Goal: Task Accomplishment & Management: Manage account settings

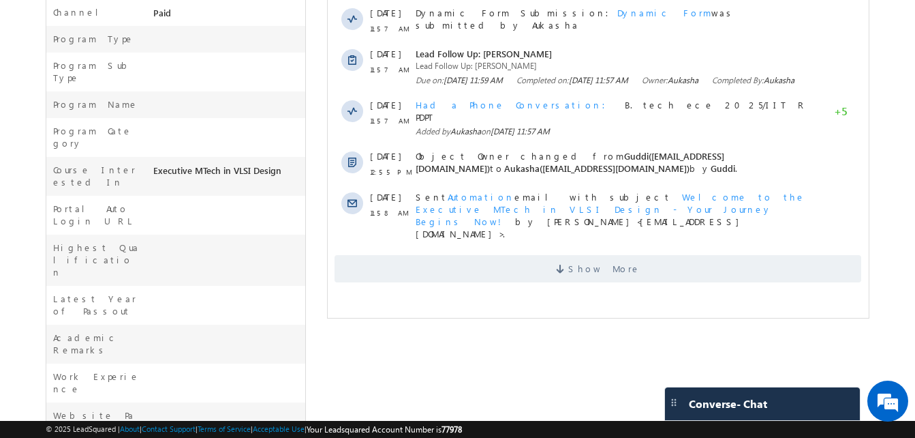
scroll to position [466, 0]
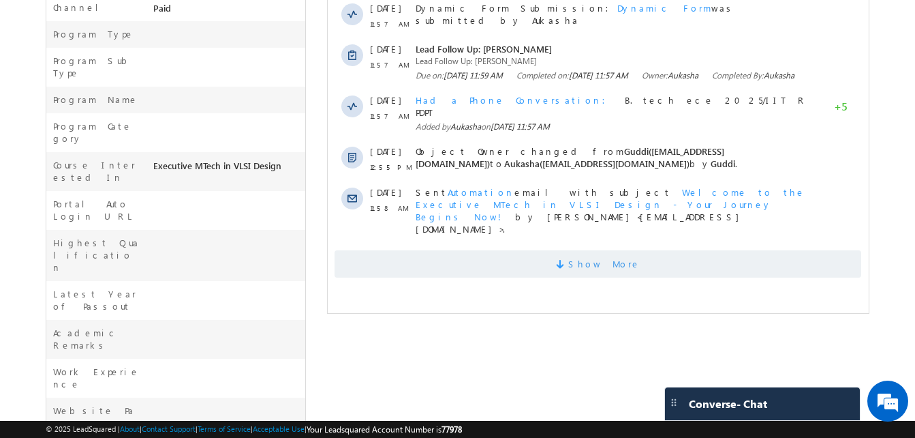
click at [613, 267] on span "Show More" at bounding box center [604, 263] width 72 height 27
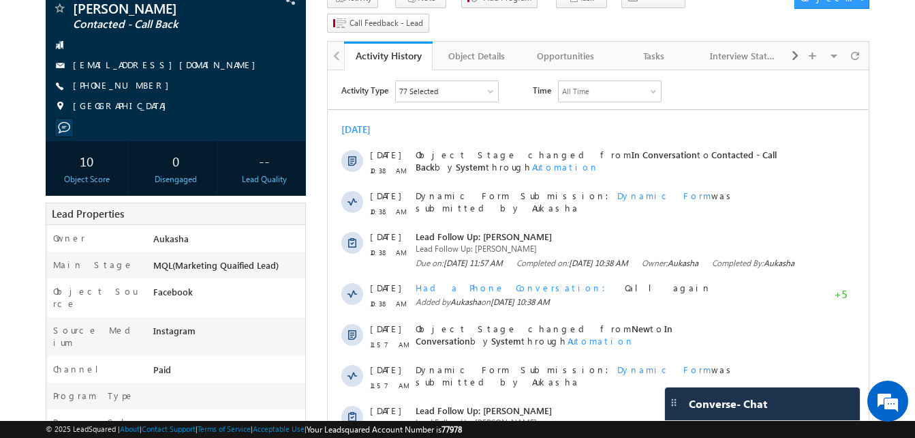
scroll to position [0, 0]
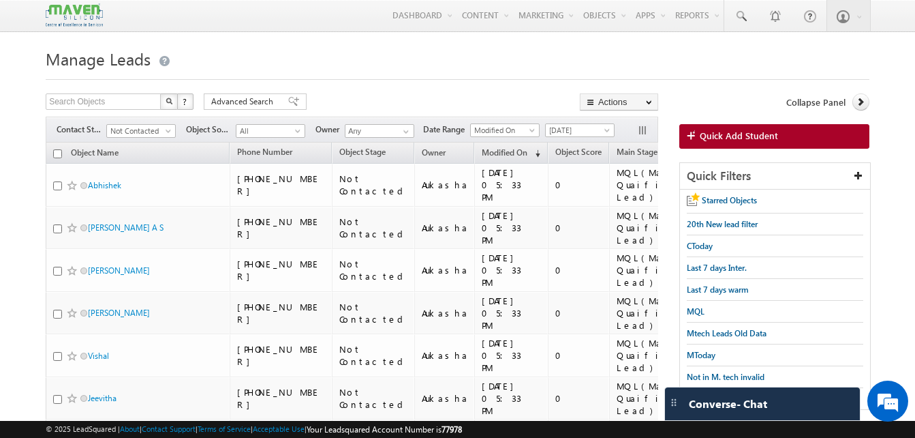
click at [149, 129] on span "Not Contacted" at bounding box center [139, 131] width 65 height 12
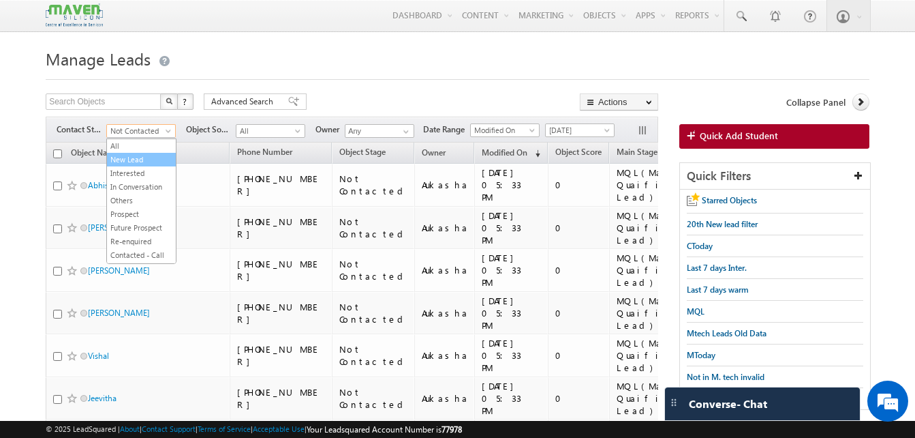
click at [140, 159] on link "New Lead" at bounding box center [141, 159] width 69 height 12
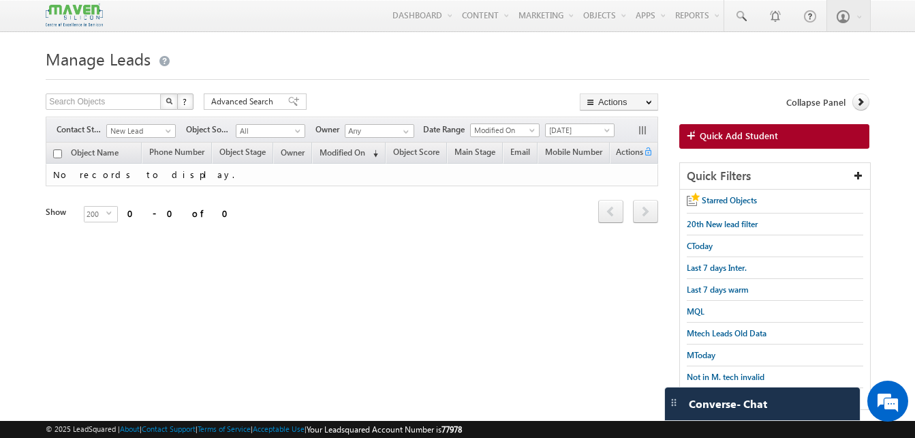
click at [0, 115] on html "Menu Aukasha lsq5@ maven -sili con.c om" at bounding box center [457, 228] width 915 height 457
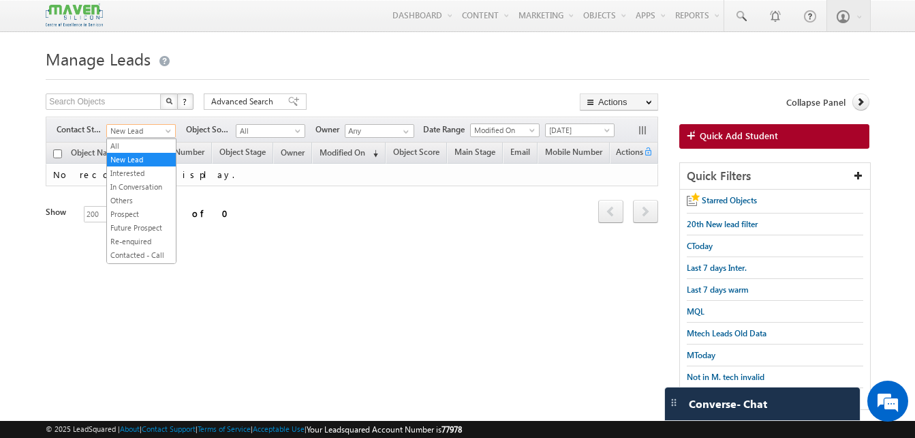
click at [164, 131] on span at bounding box center [169, 133] width 11 height 11
click at [127, 175] on link "Interested" at bounding box center [141, 173] width 69 height 12
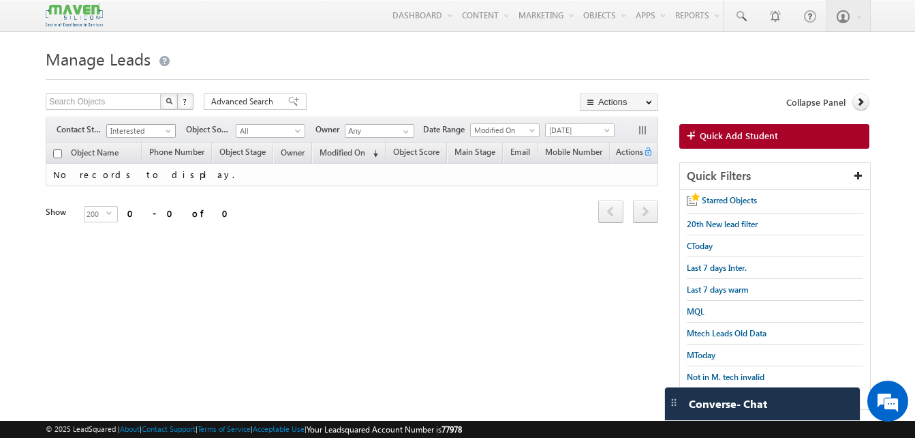
click at [171, 133] on span at bounding box center [169, 133] width 11 height 11
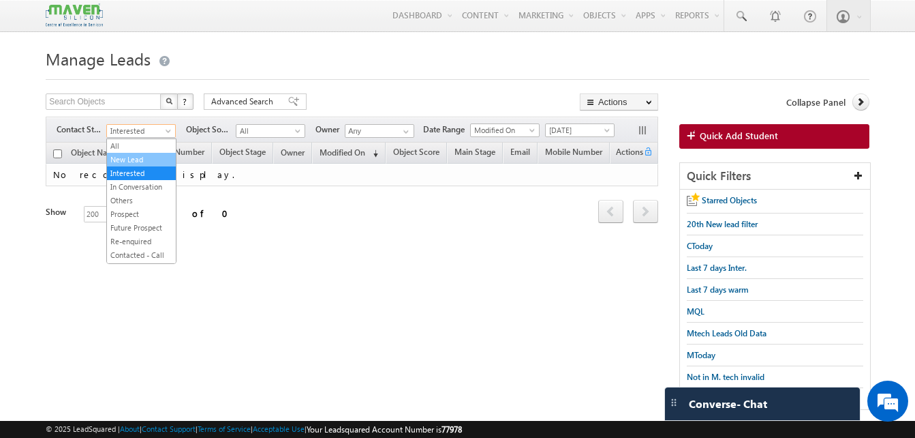
click at [149, 159] on link "New Lead" at bounding box center [141, 159] width 69 height 12
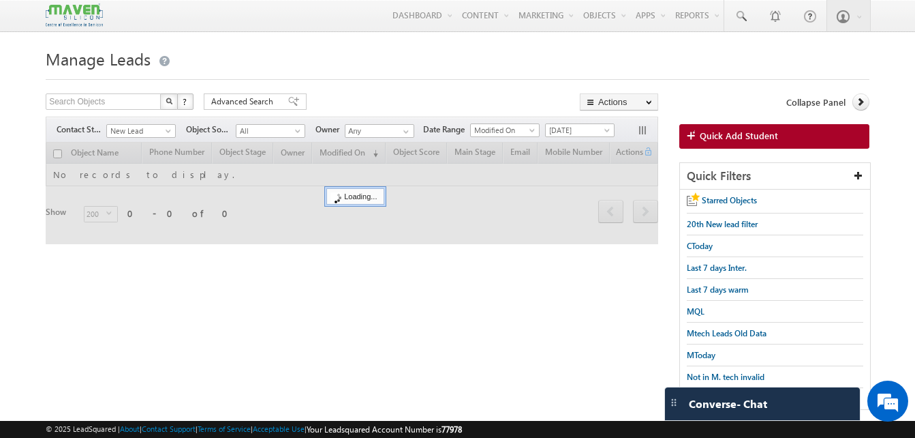
click at [476, 75] on div at bounding box center [458, 75] width 824 height 9
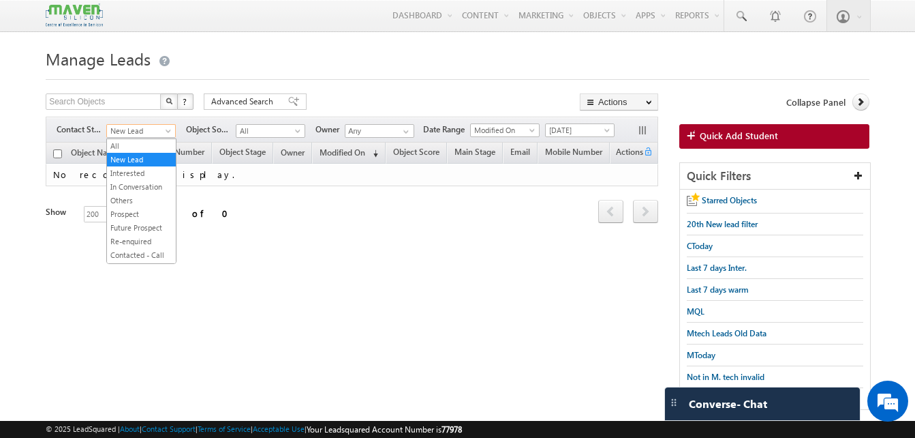
click at [157, 127] on span "New Lead" at bounding box center [139, 131] width 65 height 12
click at [137, 149] on link "All" at bounding box center [141, 146] width 69 height 12
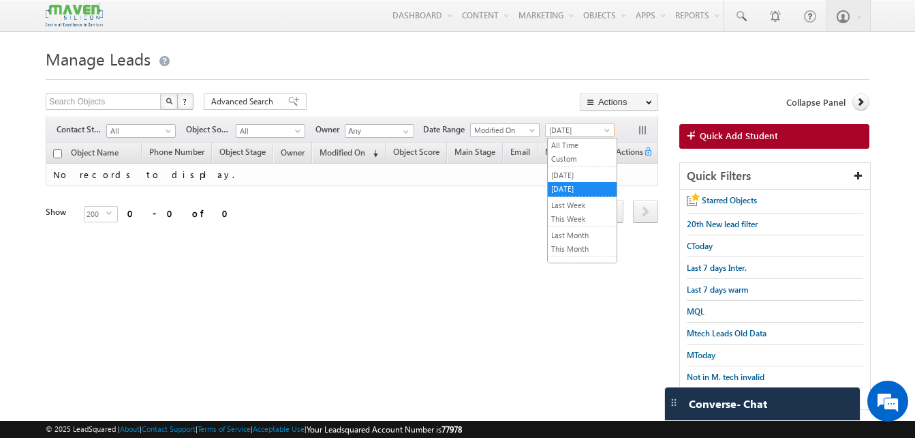
click at [590, 132] on span "[DATE]" at bounding box center [578, 130] width 65 height 12
click at [579, 149] on link "All Time" at bounding box center [582, 145] width 69 height 12
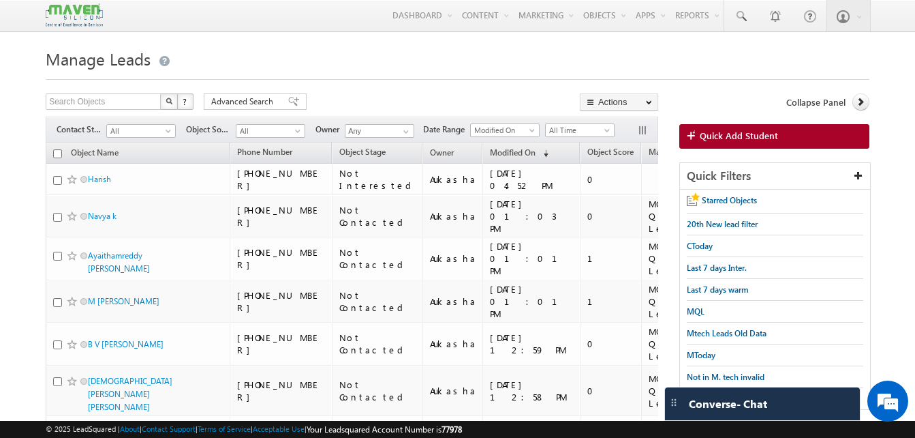
click at [380, 101] on div "Search Objects X ? 1712 results found Advanced Search Advanced Search Advanced …" at bounding box center [352, 103] width 613 height 20
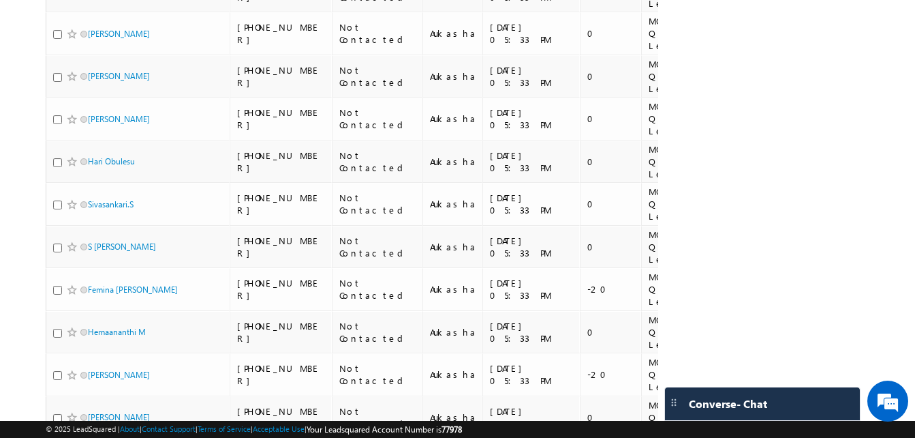
scroll to position [6081, 0]
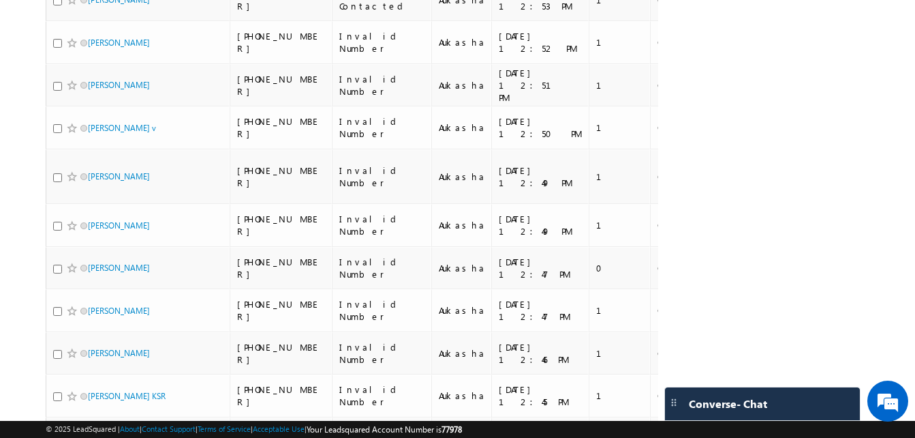
scroll to position [5778, 0]
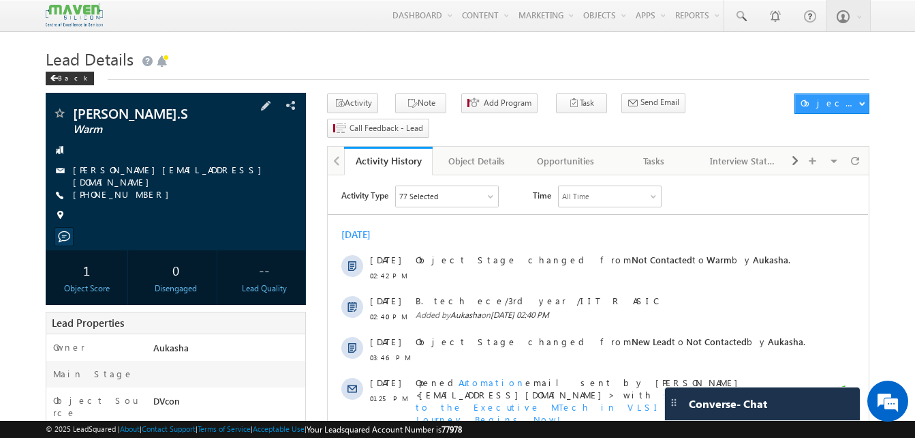
click at [139, 192] on div "[PHONE_NUMBER]" at bounding box center [175, 195] width 247 height 14
copy div "[PHONE_NUMBER]"
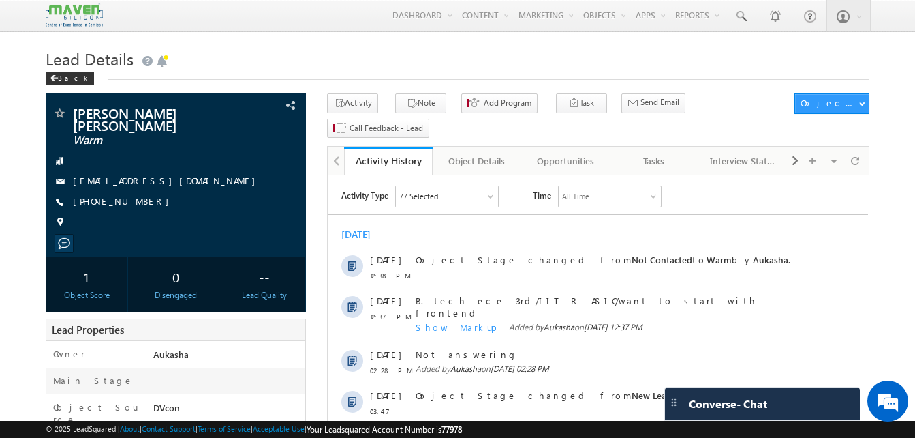
click at [453, 61] on h1 "Lead Details" at bounding box center [458, 57] width 824 height 27
click at [747, 12] on span at bounding box center [741, 17] width 14 height 14
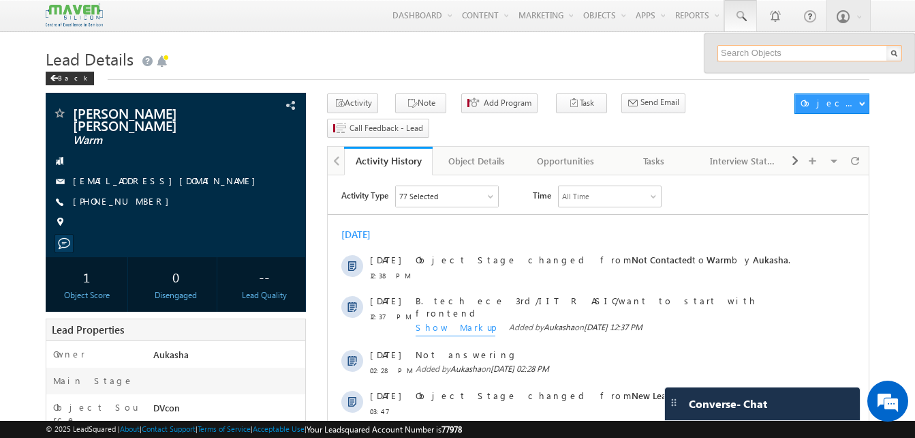
click at [730, 55] on input "text" at bounding box center [810, 53] width 185 height 16
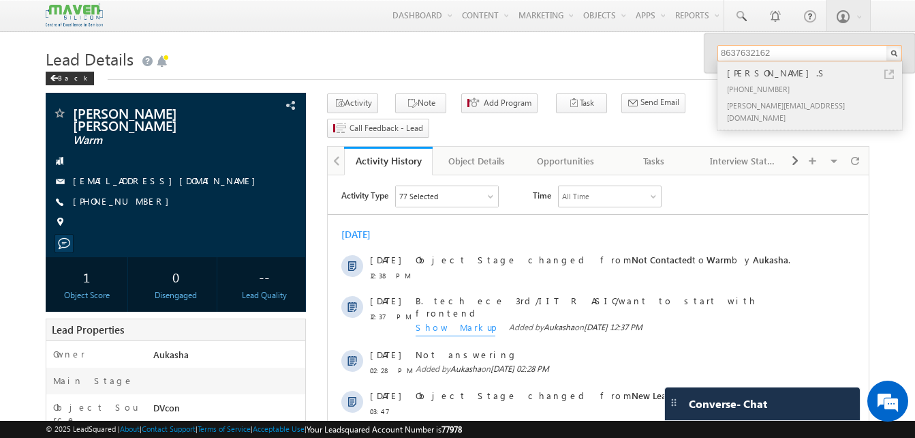
type input "8637632162"
click at [891, 76] on link at bounding box center [890, 75] width 10 height 10
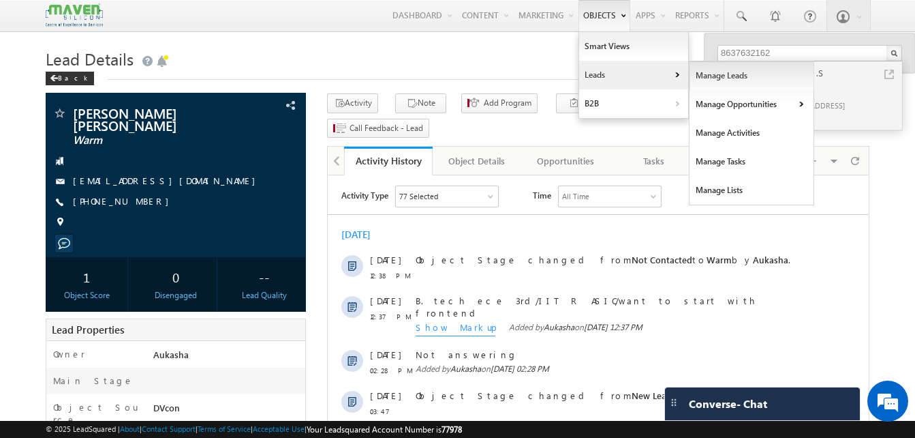
click at [714, 77] on link "Manage Leads" at bounding box center [752, 75] width 125 height 29
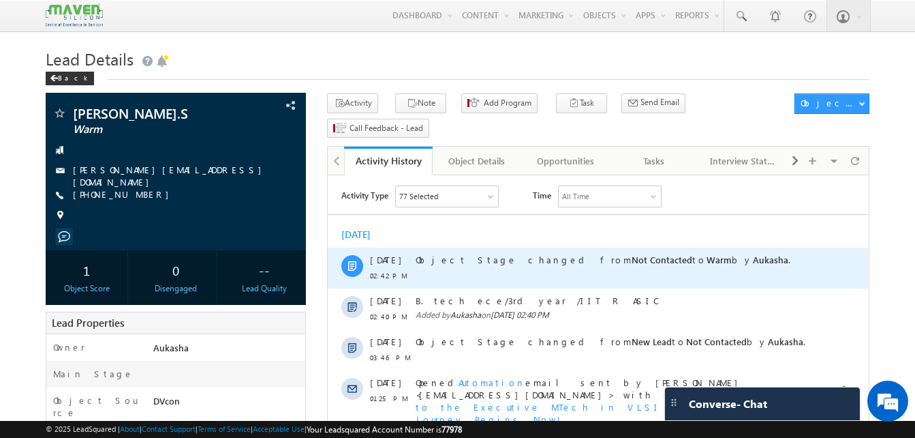
click at [456, 261] on span "Object Stage changed from Not Contacted to Warm by Aukasha ." at bounding box center [603, 260] width 375 height 12
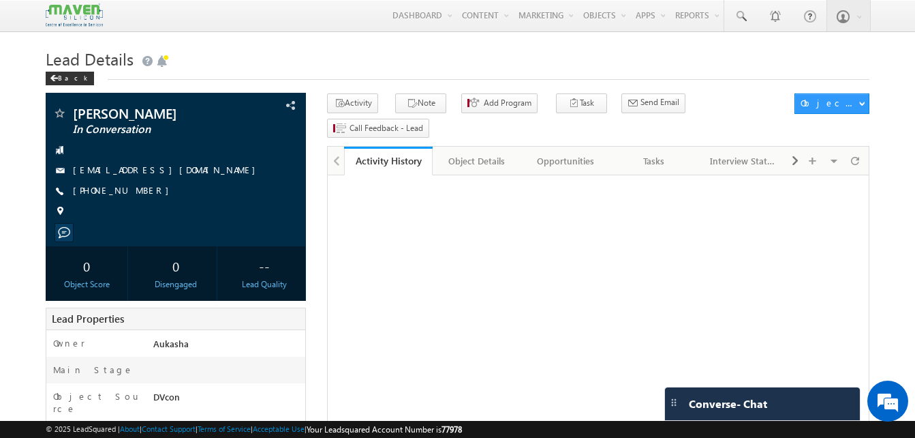
drag, startPoint x: 0, startPoint y: 0, endPoint x: 326, endPoint y: 57, distance: 330.6
click at [326, 57] on h1 "Lead Details" at bounding box center [458, 57] width 824 height 27
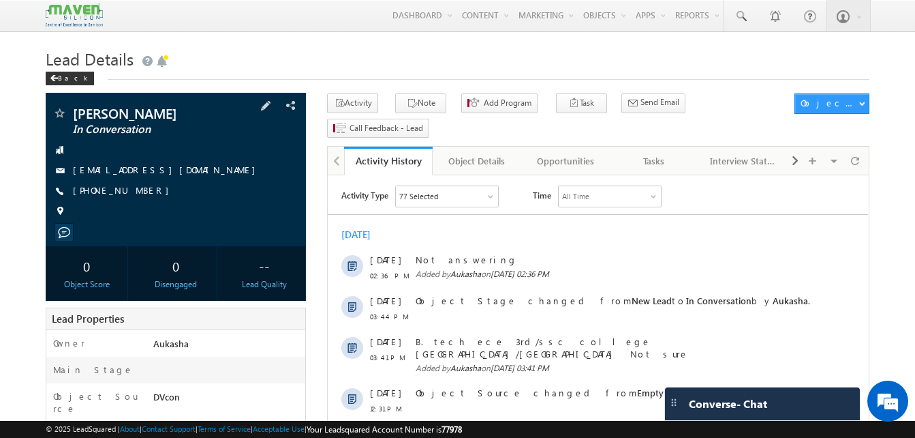
drag, startPoint x: 152, startPoint y: 189, endPoint x: 138, endPoint y: 192, distance: 13.8
click at [138, 192] on div "[PHONE_NUMBER]" at bounding box center [175, 191] width 247 height 14
copy div "[PHONE_NUMBER]"
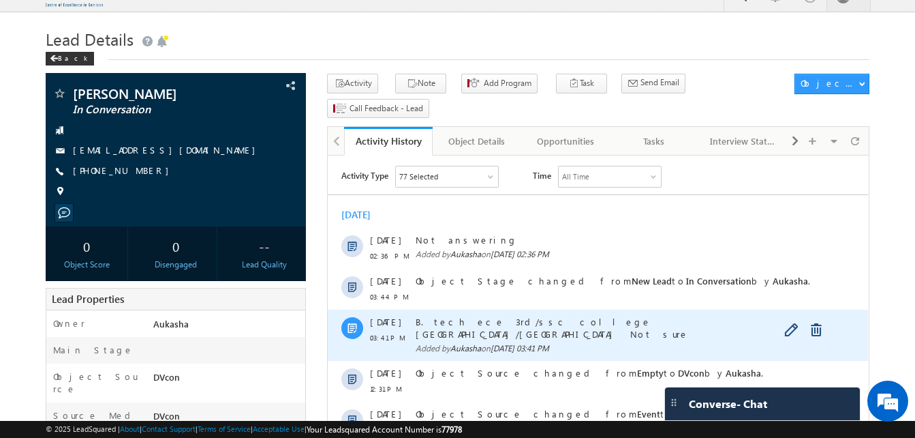
scroll to position [20, 0]
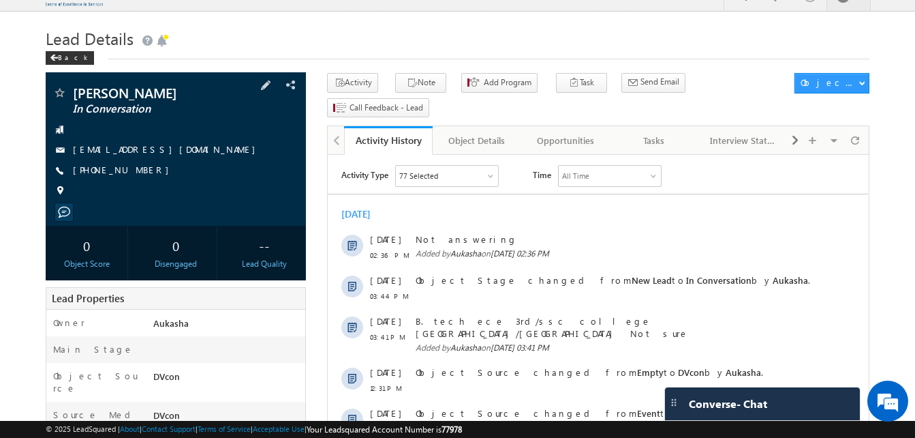
drag, startPoint x: 176, startPoint y: 89, endPoint x: 75, endPoint y: 87, distance: 100.9
click at [75, 87] on span "Naveen Kumar B" at bounding box center [153, 93] width 160 height 14
copy span "Naveen Kumar B"
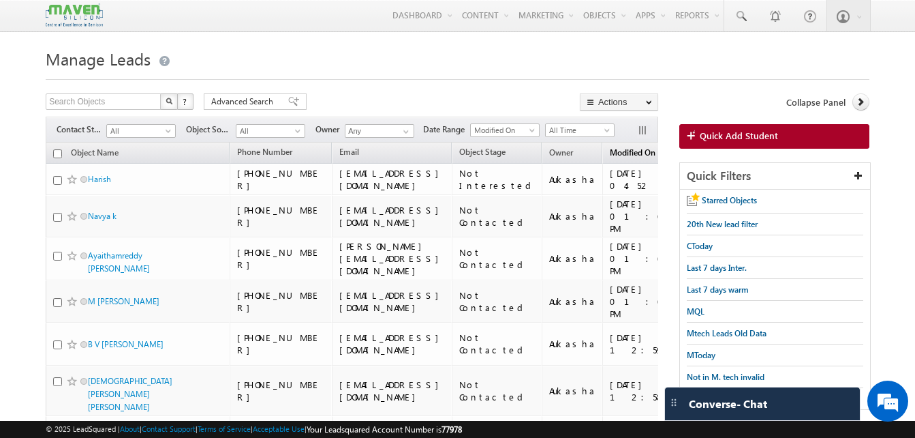
click at [626, 153] on span "Modified On" at bounding box center [633, 152] width 46 height 10
click at [506, 151] on span "Object Stage" at bounding box center [482, 152] width 46 height 10
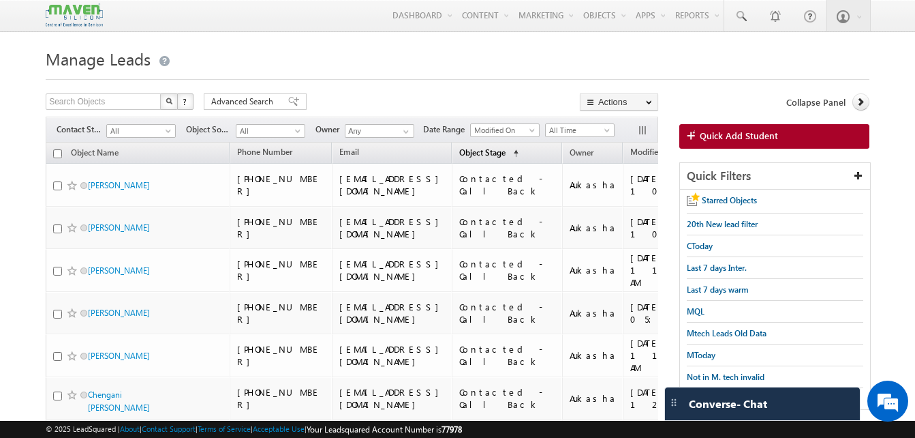
click at [506, 151] on span "Object Stage" at bounding box center [482, 152] width 46 height 10
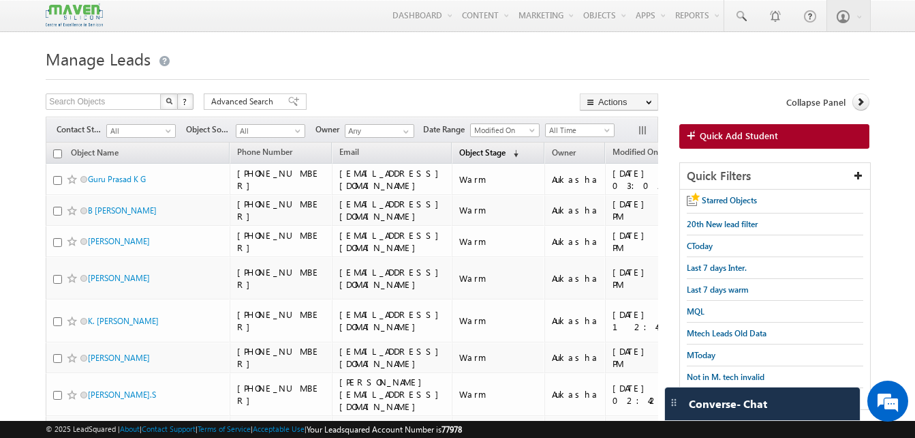
click at [506, 151] on span "Object Stage" at bounding box center [482, 152] width 46 height 10
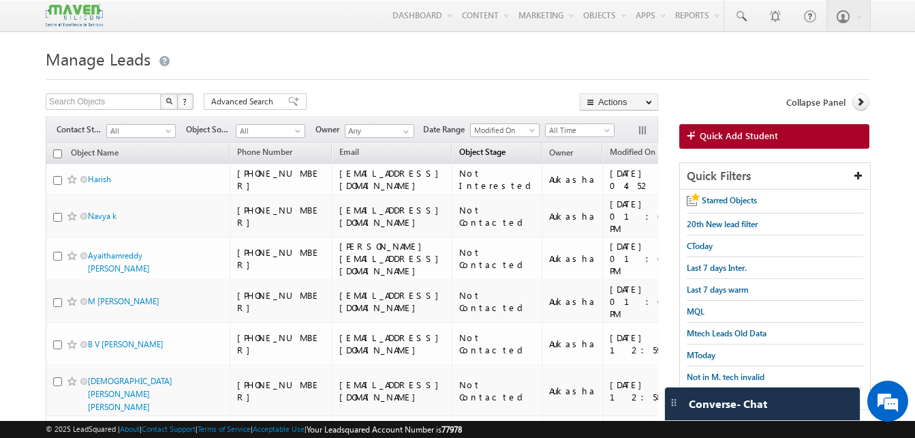
click at [506, 151] on span "Object Stage" at bounding box center [482, 152] width 46 height 10
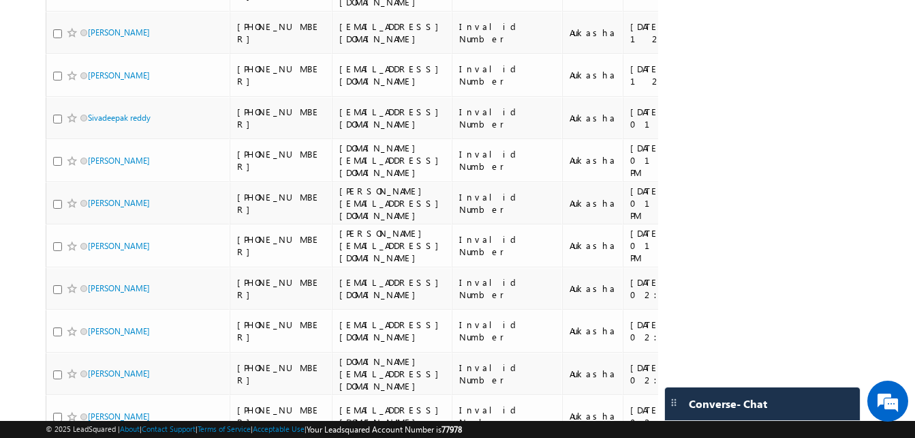
scroll to position [3755, 0]
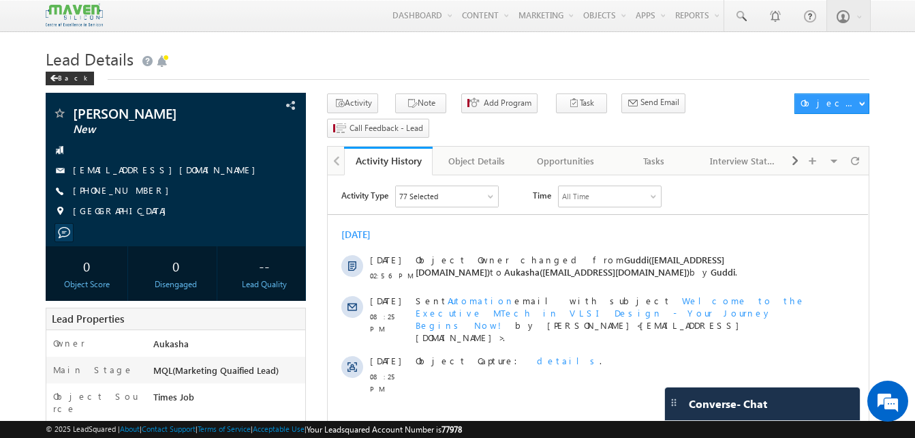
drag, startPoint x: 147, startPoint y: 194, endPoint x: 138, endPoint y: 193, distance: 9.0
click at [138, 193] on div "[PHONE_NUMBER]" at bounding box center [175, 191] width 247 height 14
copy div "[PHONE_NUMBER]"
drag, startPoint x: 155, startPoint y: 115, endPoint x: 72, endPoint y: 112, distance: 83.2
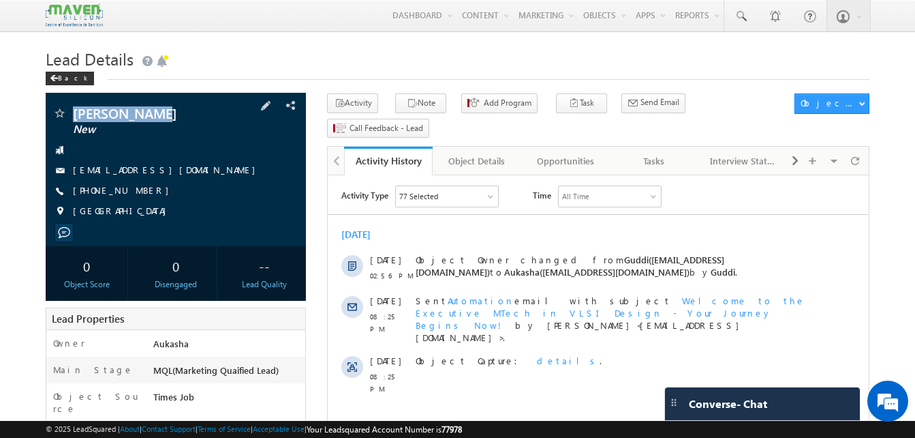
click at [72, 112] on div "Yagna Harika New" at bounding box center [175, 113] width 247 height 14
copy div "[PERSON_NAME]"
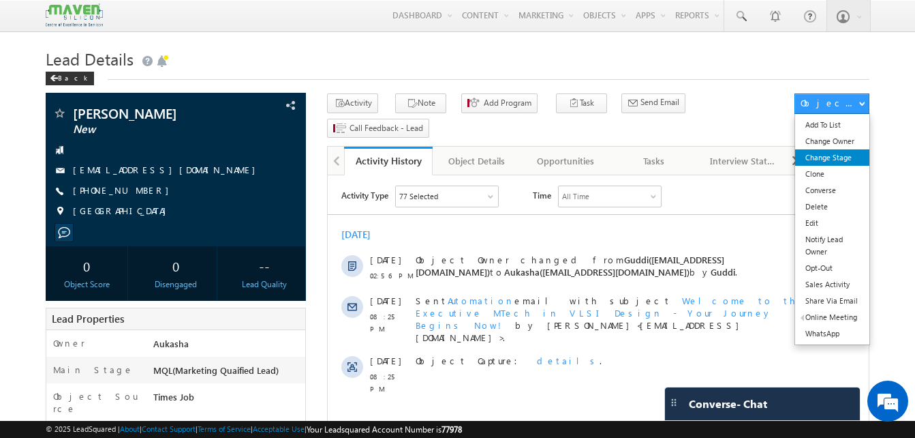
click at [808, 160] on link "Change Stage" at bounding box center [832, 157] width 74 height 16
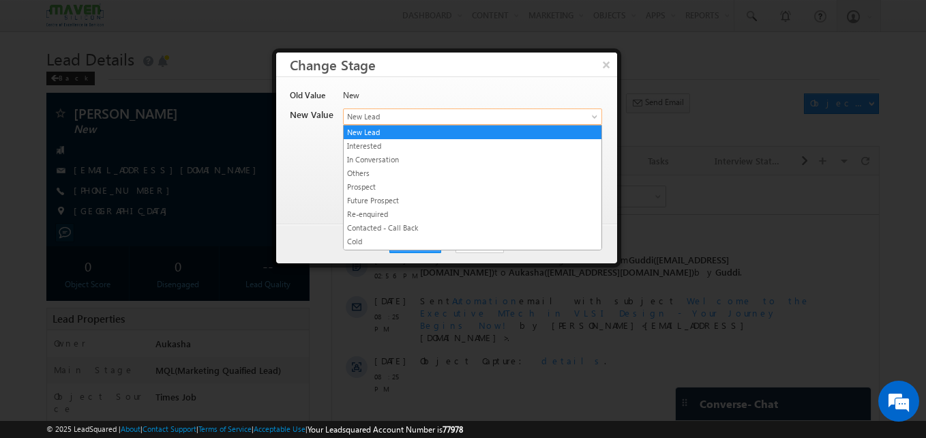
click at [382, 122] on span "New Lead" at bounding box center [449, 116] width 213 height 12
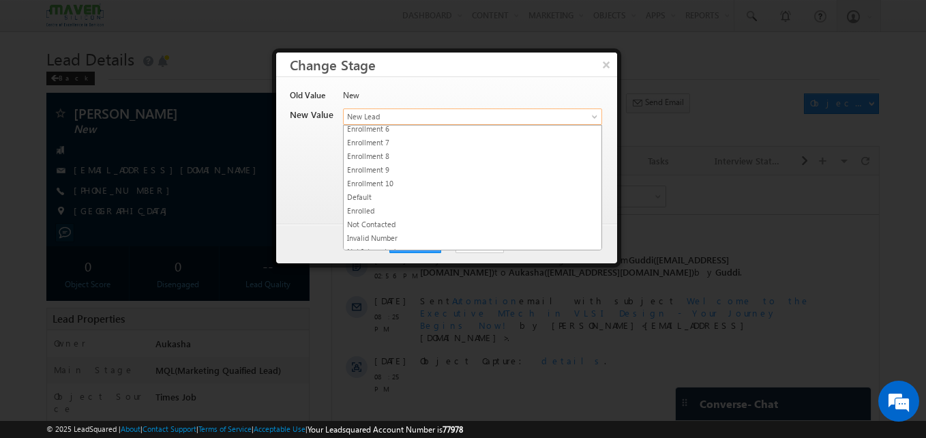
scroll to position [258, 0]
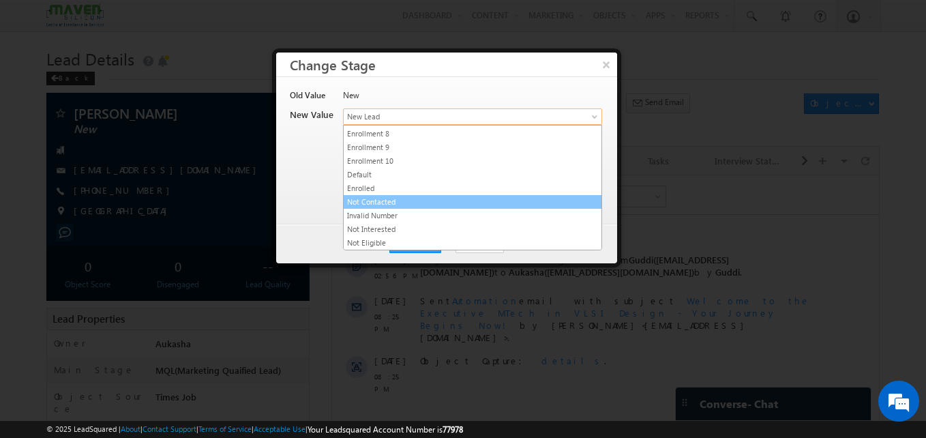
click at [364, 204] on link "Not Contacted" at bounding box center [472, 202] width 258 height 12
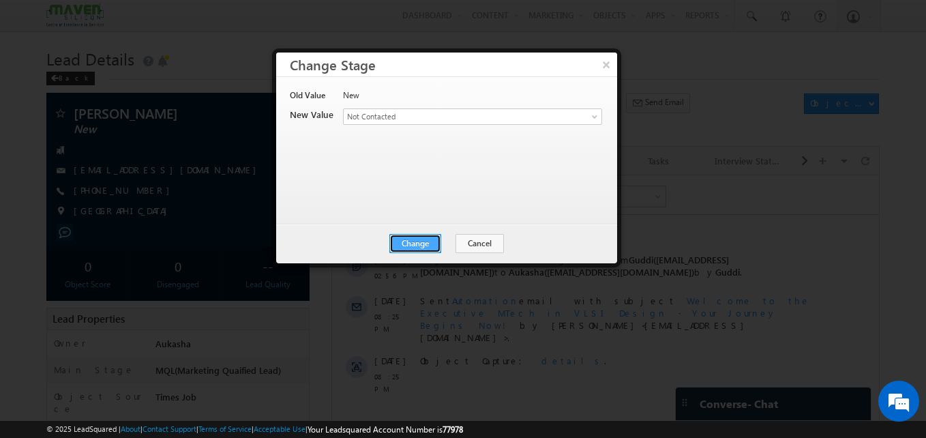
click at [412, 244] on button "Change" at bounding box center [415, 243] width 52 height 19
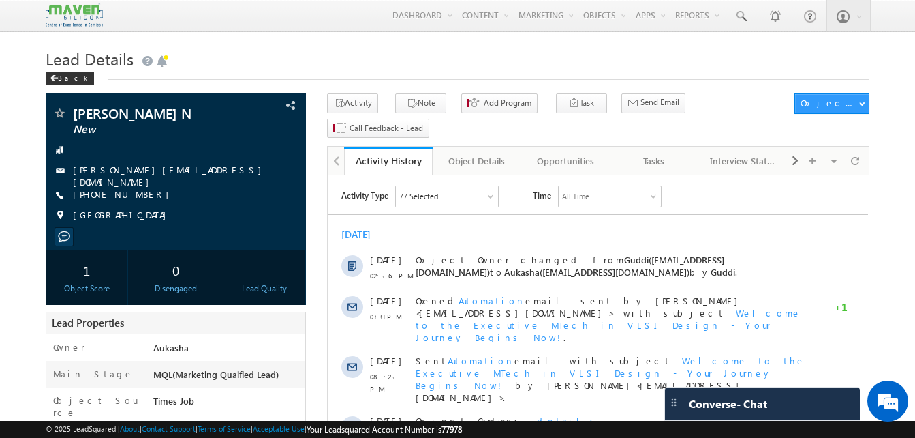
drag, startPoint x: 145, startPoint y: 189, endPoint x: 138, endPoint y: 192, distance: 8.2
click at [138, 192] on div "[PHONE_NUMBER]" at bounding box center [175, 195] width 247 height 14
copy div "[PHONE_NUMBER]"
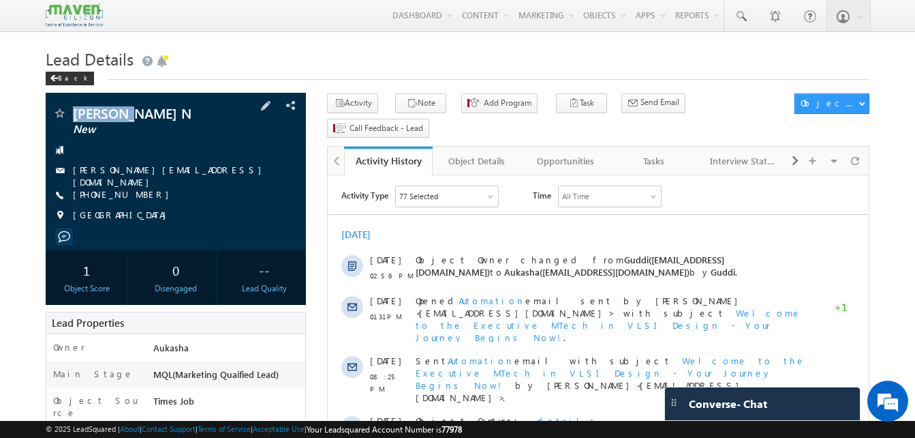
drag, startPoint x: 151, startPoint y: 112, endPoint x: 74, endPoint y: 109, distance: 76.4
click at [74, 109] on span "BHAVYA N" at bounding box center [153, 113] width 160 height 14
copy span "BHAVYA N"
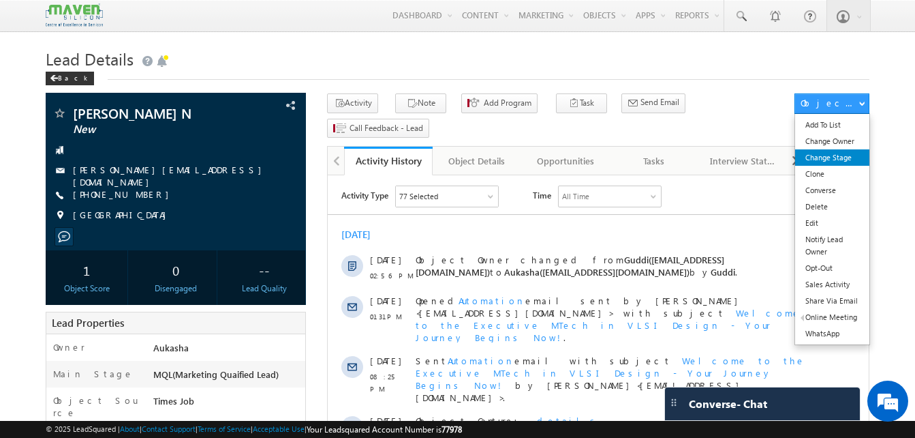
click at [843, 166] on link "Change Stage" at bounding box center [832, 157] width 74 height 16
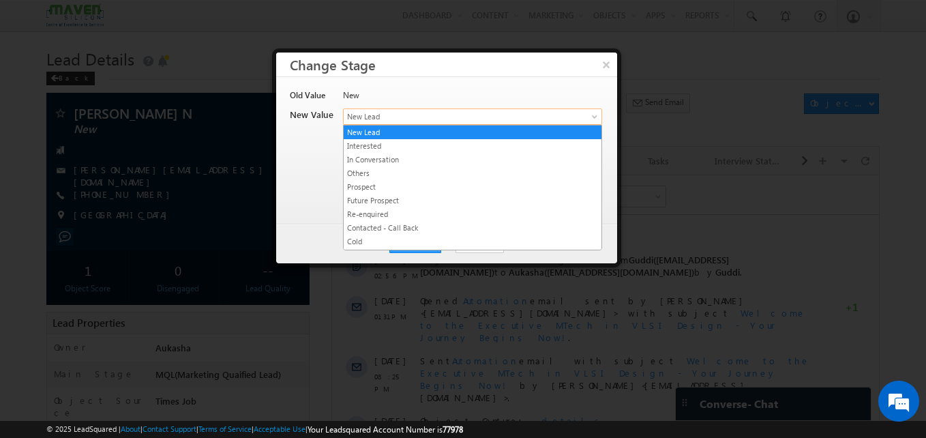
click at [410, 120] on span "New Lead" at bounding box center [449, 116] width 213 height 12
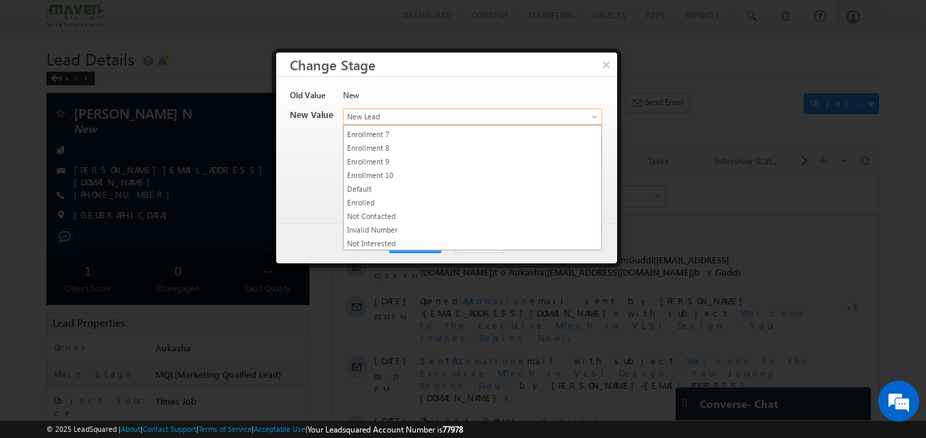
scroll to position [246, 0]
click at [403, 215] on link "Not Contacted" at bounding box center [472, 213] width 258 height 12
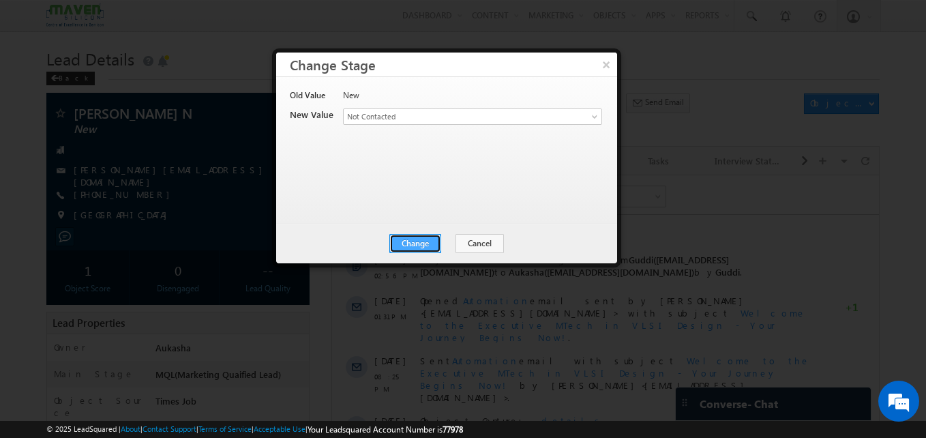
click at [428, 247] on button "Change" at bounding box center [415, 243] width 52 height 19
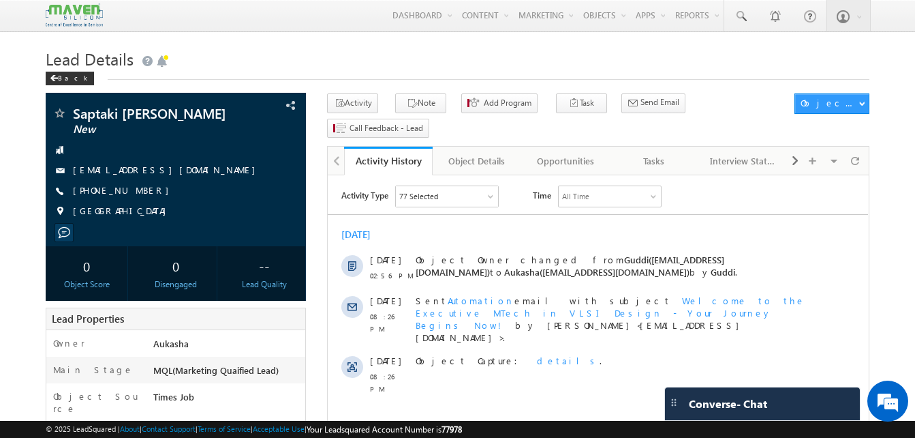
click at [297, 66] on h1 "Lead Details" at bounding box center [458, 57] width 824 height 27
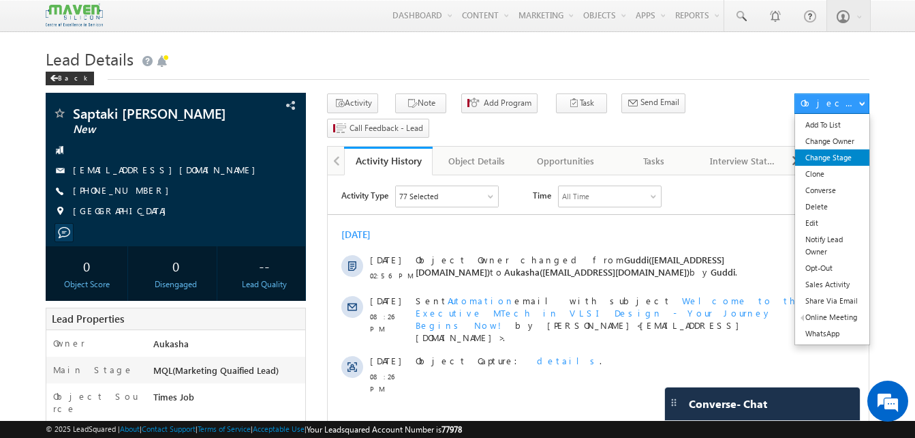
click at [846, 154] on link "Change Stage" at bounding box center [832, 157] width 74 height 16
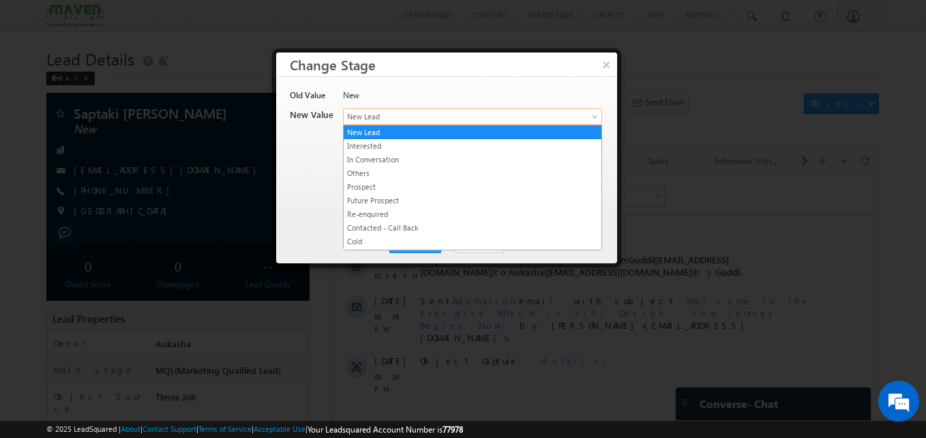
click at [382, 112] on span "New Lead" at bounding box center [449, 116] width 213 height 12
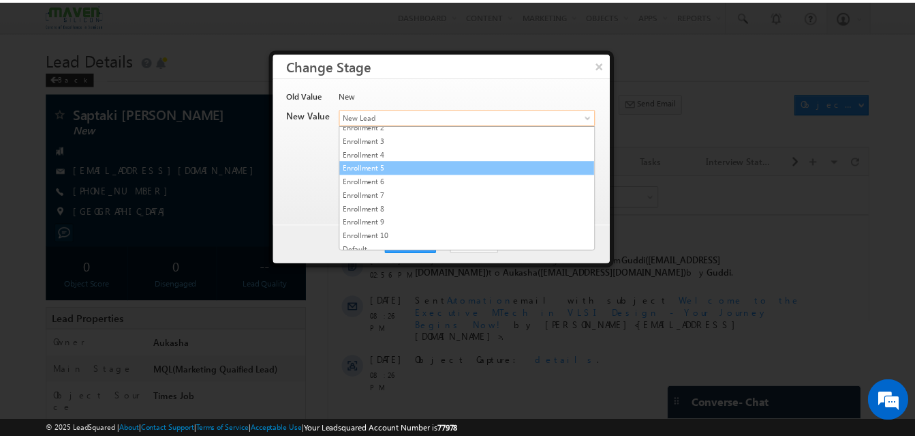
scroll to position [258, 0]
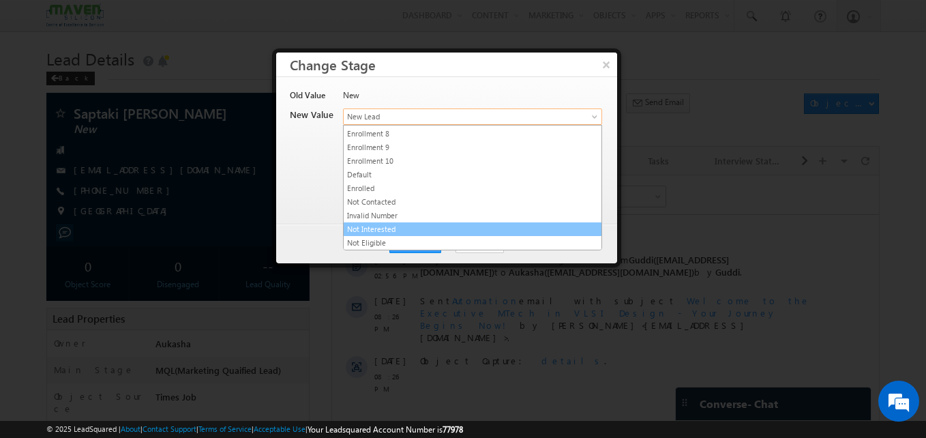
click at [390, 232] on link "Not Interested" at bounding box center [472, 229] width 258 height 12
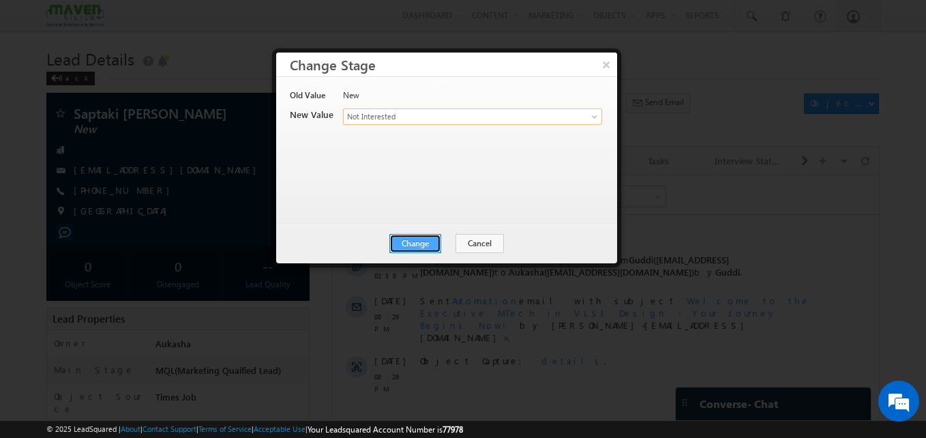
click at [409, 241] on button "Change" at bounding box center [415, 243] width 52 height 19
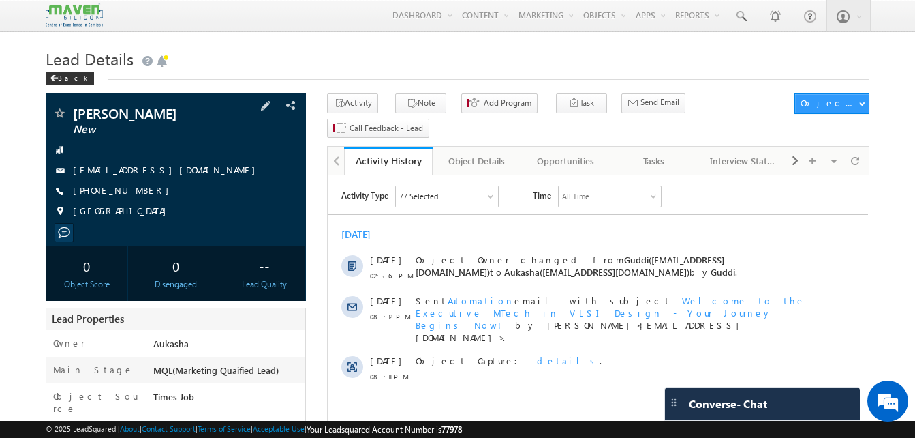
drag, startPoint x: 147, startPoint y: 191, endPoint x: 138, endPoint y: 192, distance: 8.2
click at [138, 192] on div "+91-9791058050" at bounding box center [175, 191] width 247 height 14
copy div "+91-9791058050"
drag, startPoint x: 215, startPoint y: 111, endPoint x: 73, endPoint y: 104, distance: 141.9
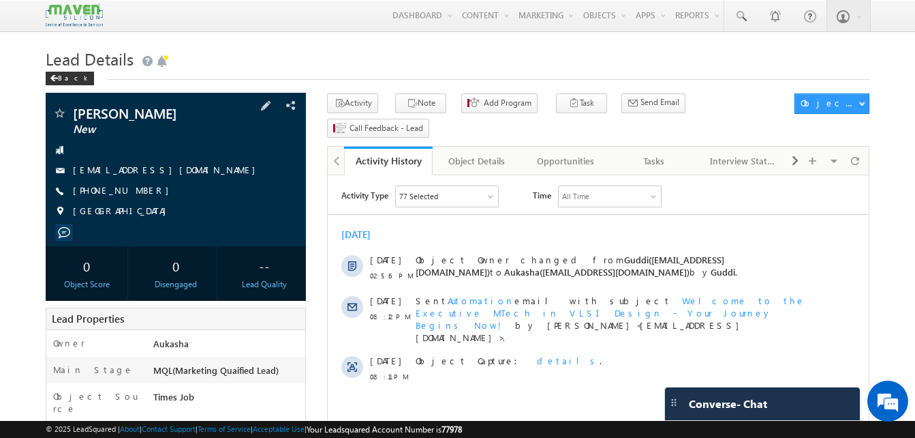
click at [73, 104] on div "THIRUPPATHI KUMAR New g.thiruppathi88@gmail.com India" at bounding box center [176, 169] width 260 height 153
copy div "THIRUPPATHI KUMAR"
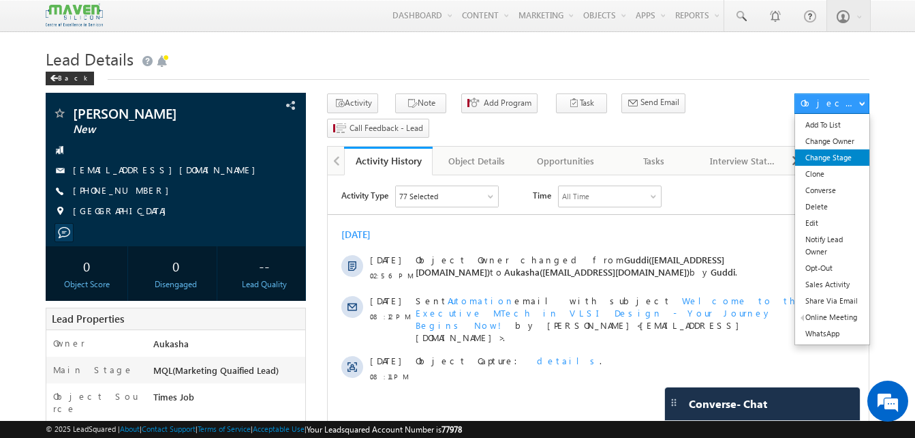
click at [839, 162] on link "Change Stage" at bounding box center [832, 157] width 74 height 16
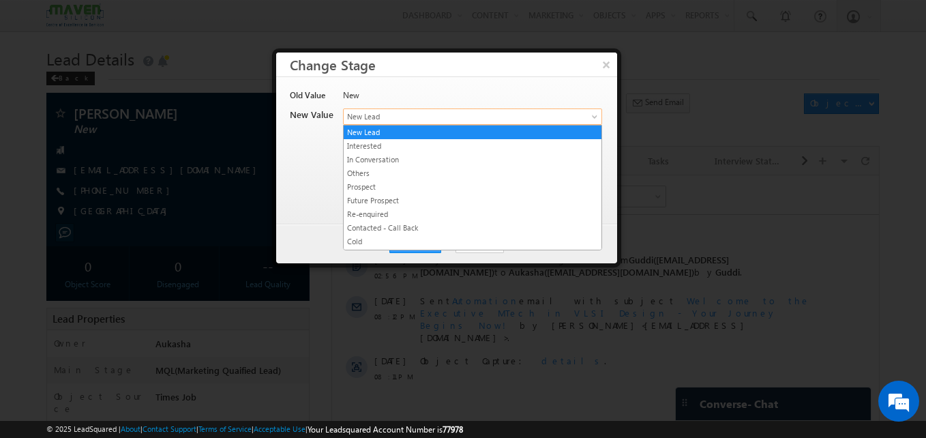
click at [496, 118] on span "New Lead" at bounding box center [449, 116] width 213 height 12
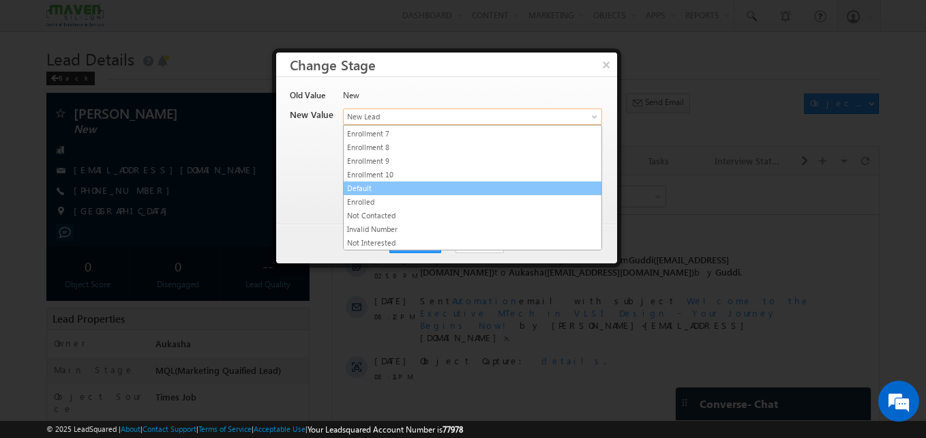
scroll to position [241, 0]
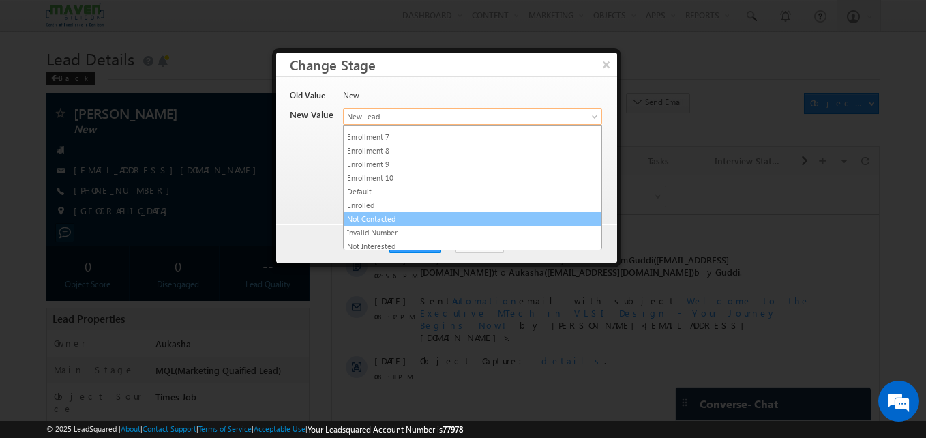
click at [456, 213] on link "Not Contacted" at bounding box center [472, 219] width 258 height 12
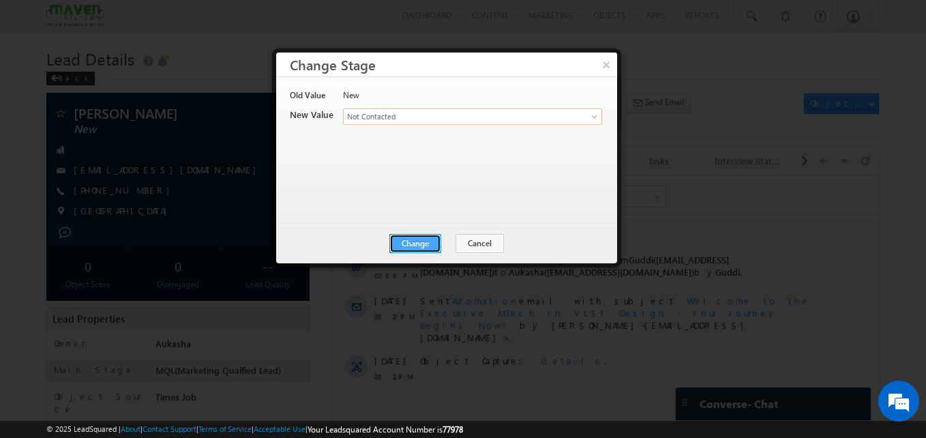
click at [406, 241] on button "Change" at bounding box center [415, 243] width 52 height 19
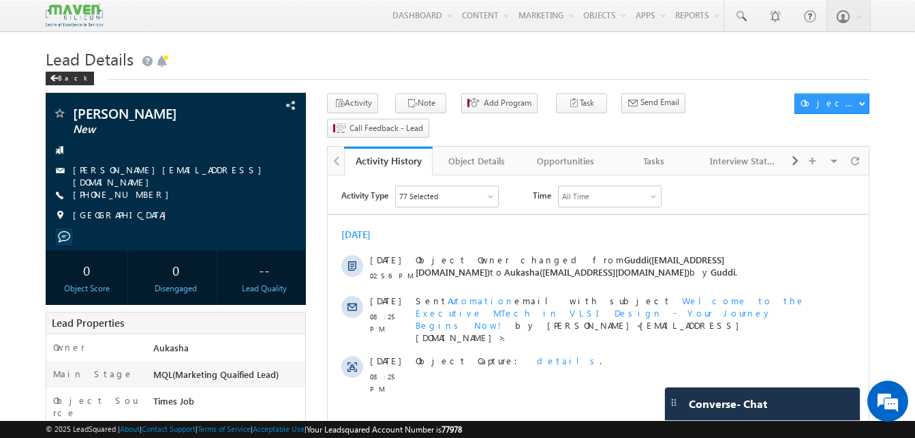
drag, startPoint x: 152, startPoint y: 113, endPoint x: 74, endPoint y: 114, distance: 77.7
click at [74, 114] on span "[PERSON_NAME]" at bounding box center [153, 113] width 160 height 14
copy span "[PERSON_NAME]"
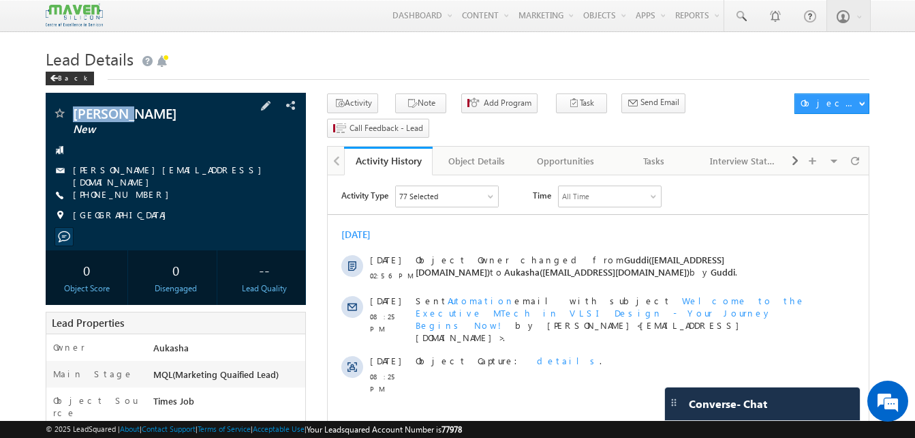
click at [139, 193] on div "[PHONE_NUMBER]" at bounding box center [175, 195] width 247 height 14
copy div "[PHONE_NUMBER]"
click at [407, 109] on icon "button" at bounding box center [412, 103] width 11 height 13
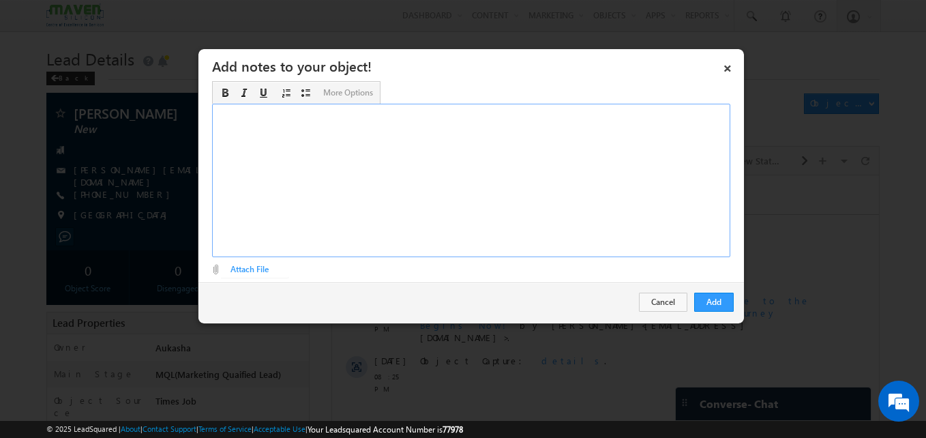
click at [346, 236] on div "Rich Text Editor, Description-inline-editor-div" at bounding box center [471, 180] width 518 height 153
click at [712, 304] on button "Add" at bounding box center [714, 301] width 40 height 19
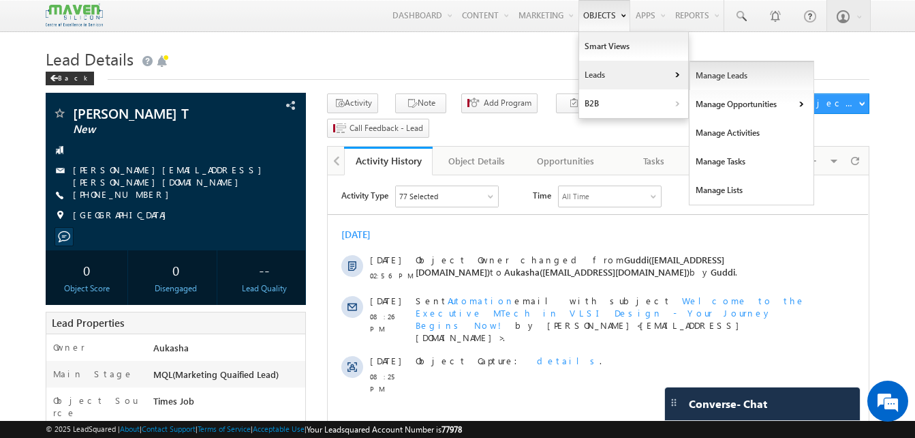
click at [724, 79] on link "Manage Leads" at bounding box center [752, 75] width 125 height 29
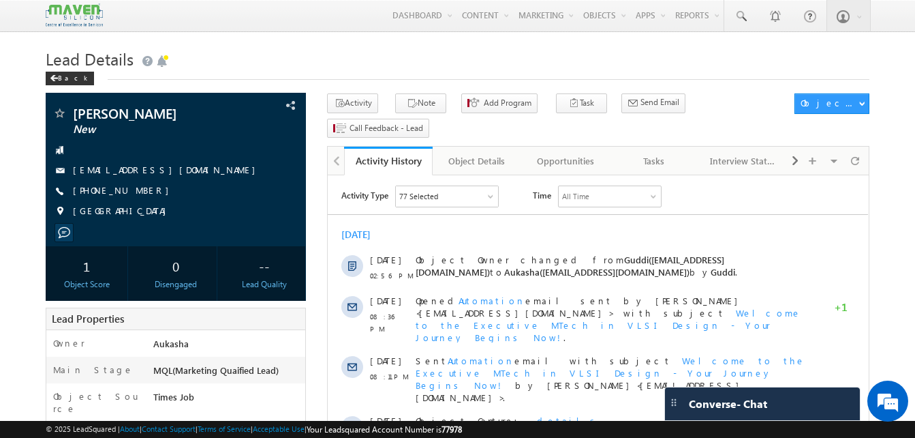
click at [403, 50] on h1 "Lead Details" at bounding box center [458, 57] width 824 height 27
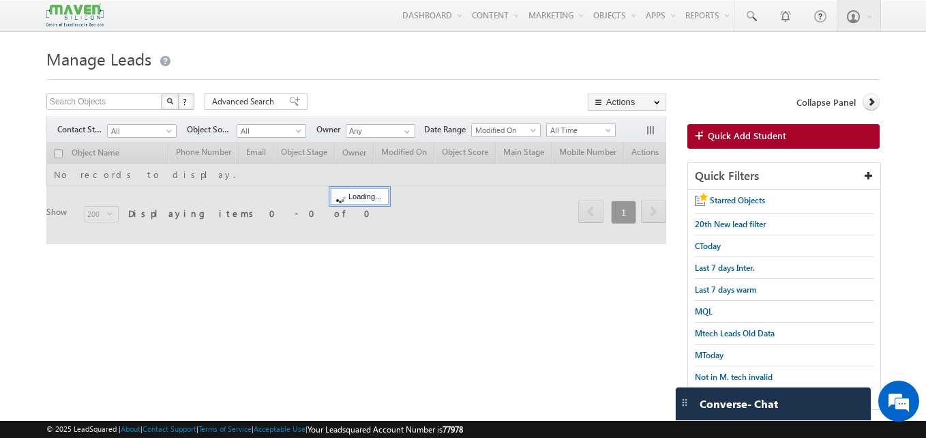
click at [0, 314] on html "Menu Aukasha lsq5@ maven -sili con.c om" at bounding box center [463, 228] width 926 height 457
